Goal: Check status: Check status

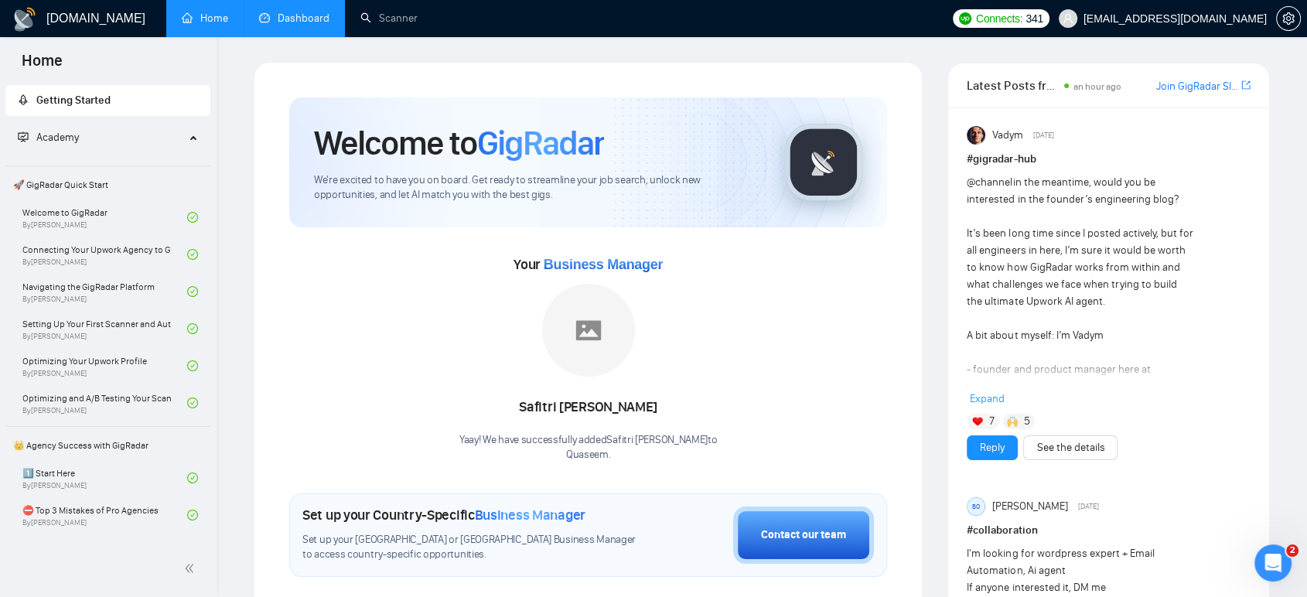
click at [293, 12] on link "Dashboard" at bounding box center [294, 18] width 70 height 13
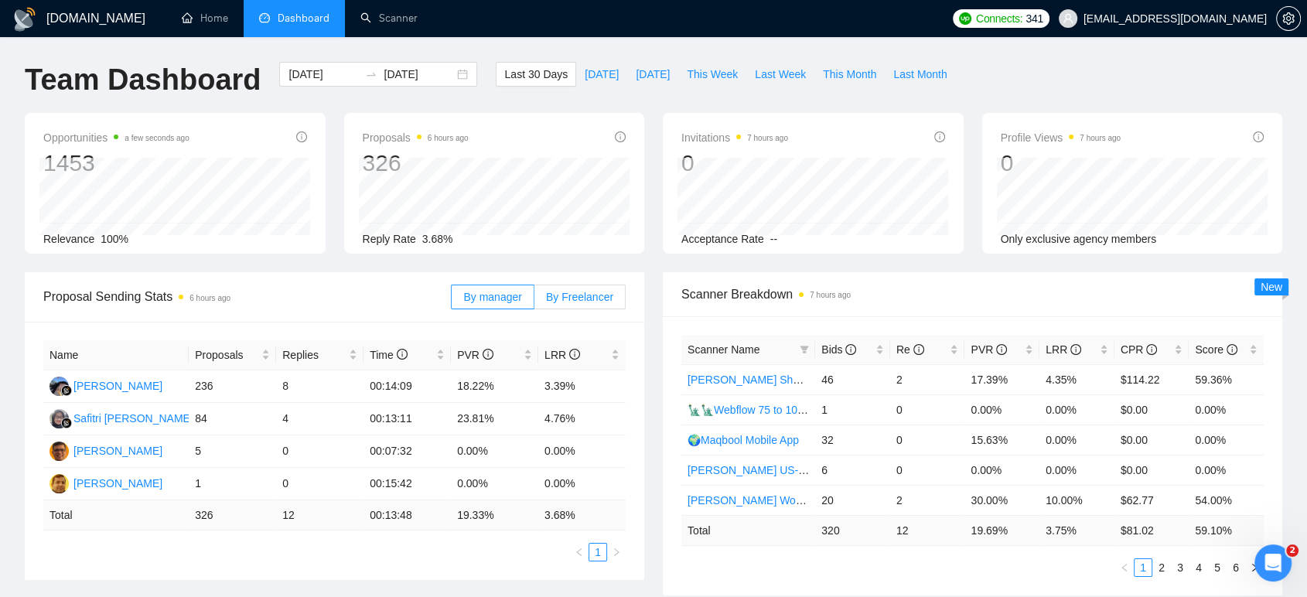
click at [593, 306] on label "By Freelancer" at bounding box center [579, 297] width 91 height 25
click at [534, 301] on input "By Freelancer" at bounding box center [534, 301] width 0 height 0
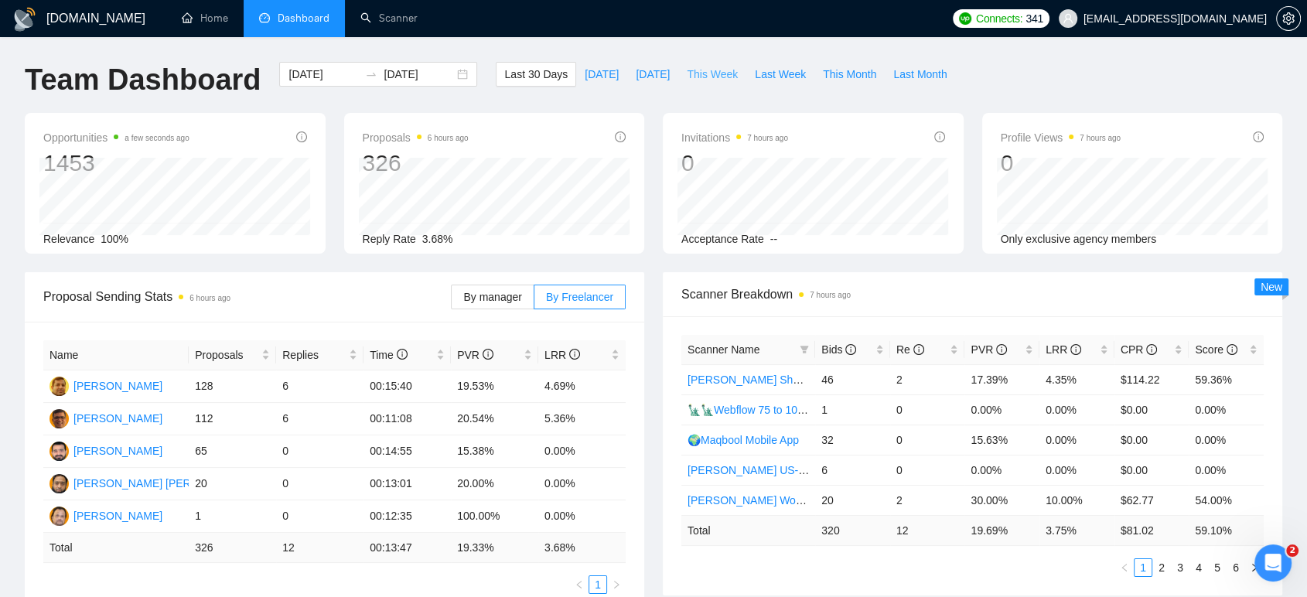
click at [705, 74] on span "This Week" at bounding box center [712, 74] width 51 height 17
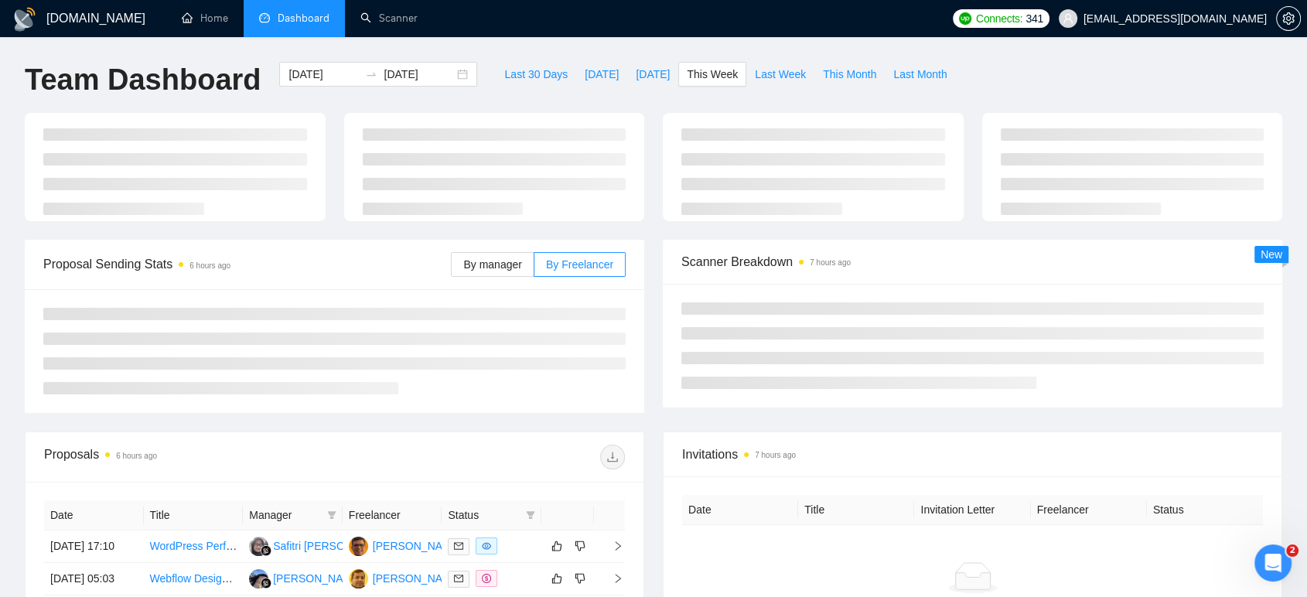
type input "[DATE]"
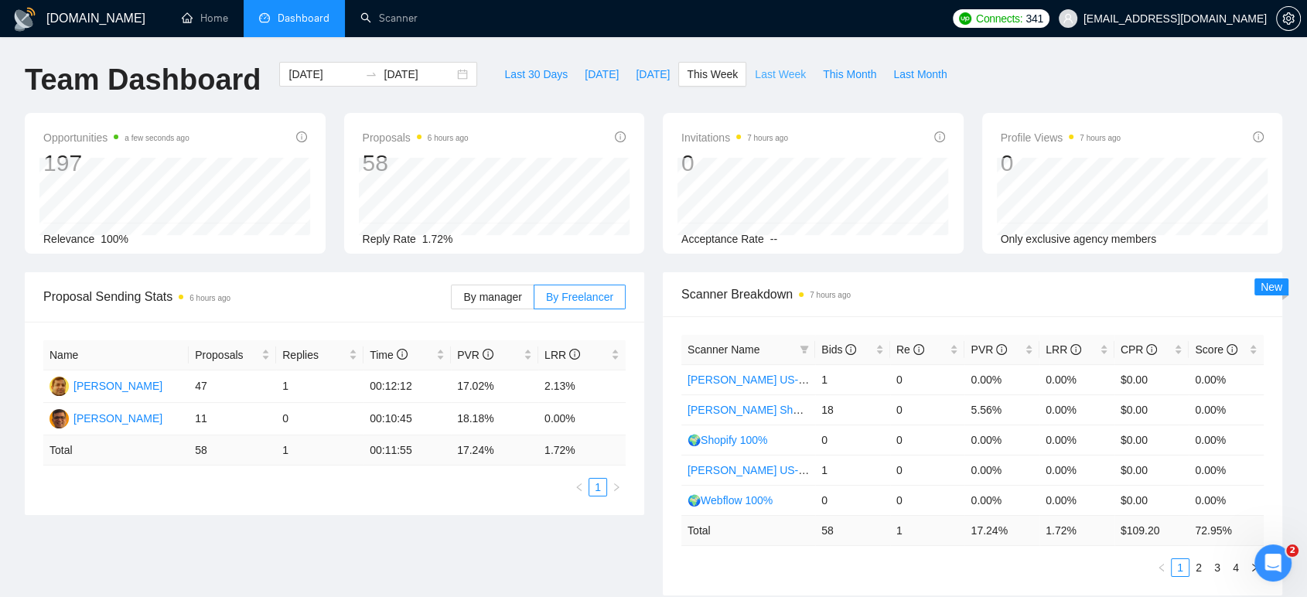
click at [765, 76] on span "Last Week" at bounding box center [780, 74] width 51 height 17
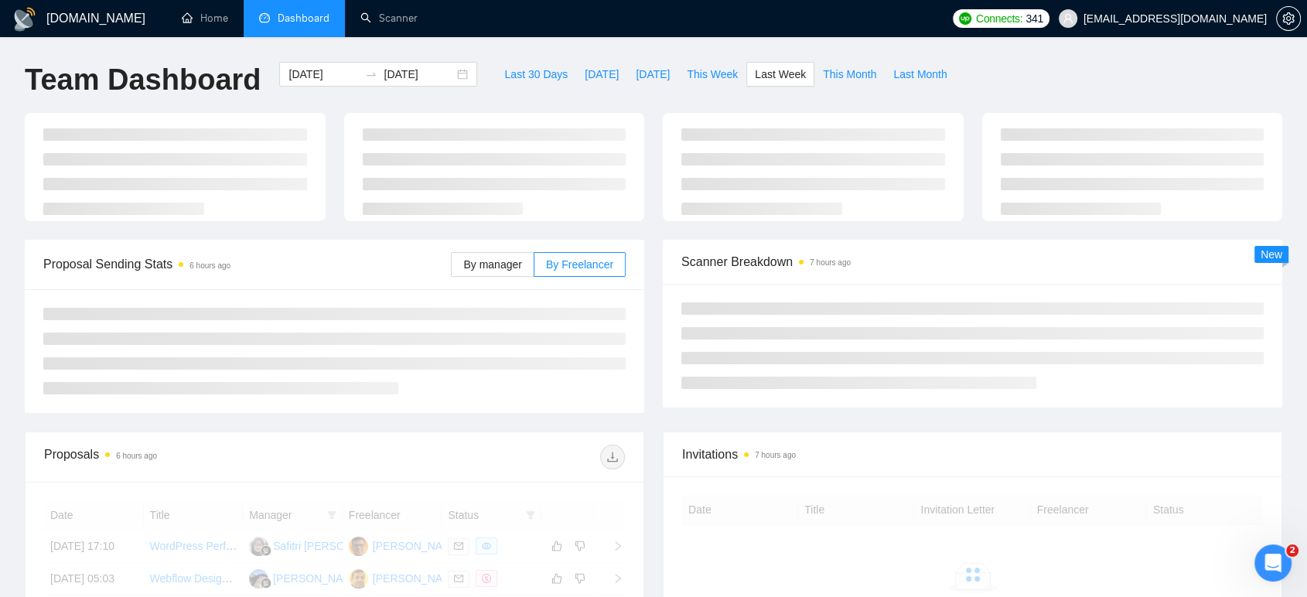
type input "[DATE]"
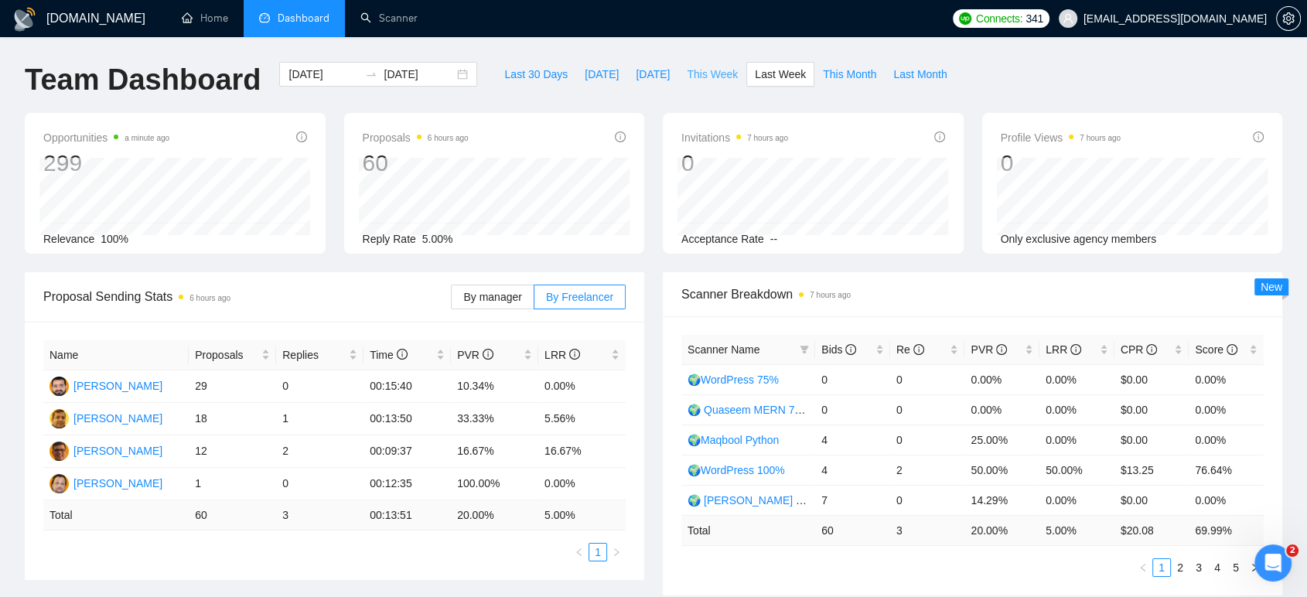
click at [694, 71] on span "This Week" at bounding box center [712, 74] width 51 height 17
type input "[DATE]"
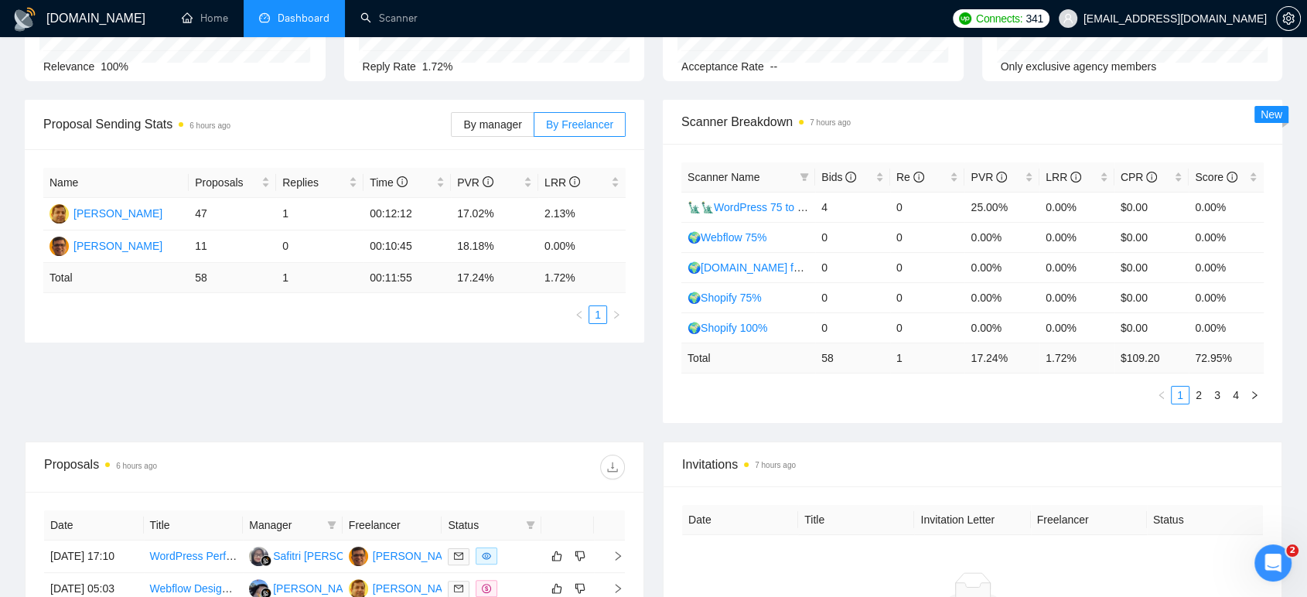
scroll to position [86, 0]
